Goal: Find specific page/section: Find specific page/section

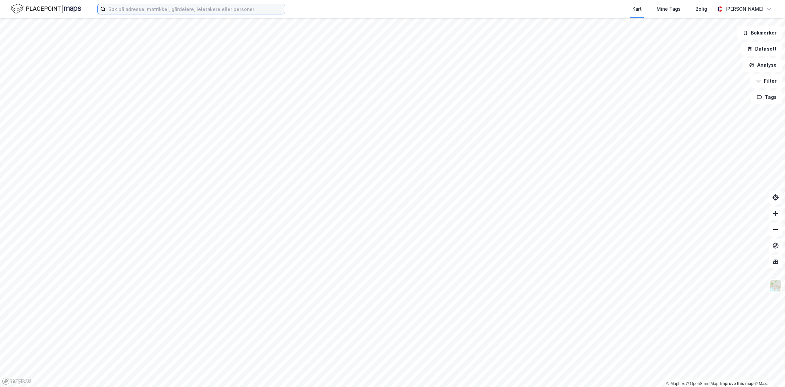
click at [178, 6] on input at bounding box center [195, 9] width 179 height 10
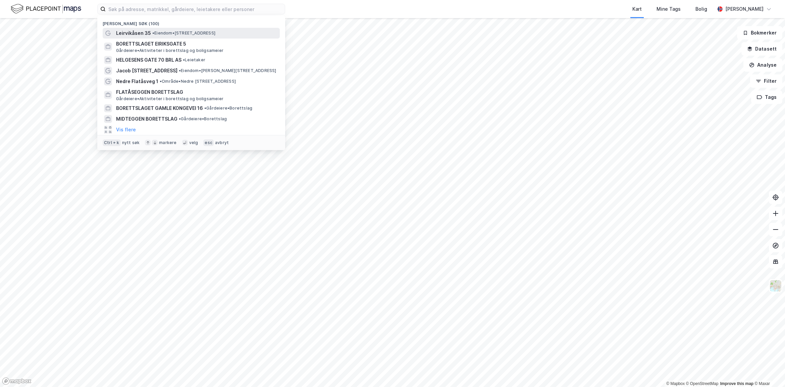
click at [179, 31] on span "• Eiendom • [STREET_ADDRESS]" at bounding box center [183, 33] width 63 height 5
